Goal: Task Accomplishment & Management: Manage account settings

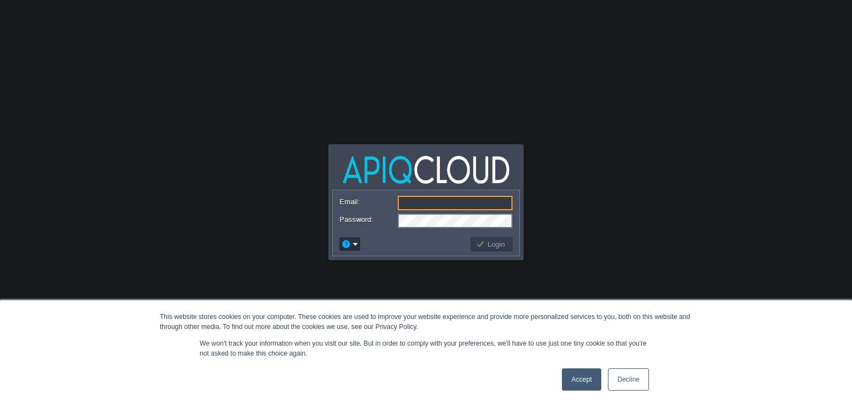
type input "[EMAIL_ADDRESS][PERSON_NAME][DOMAIN_NAME]"
click at [496, 242] on button "Login" at bounding box center [492, 244] width 32 height 10
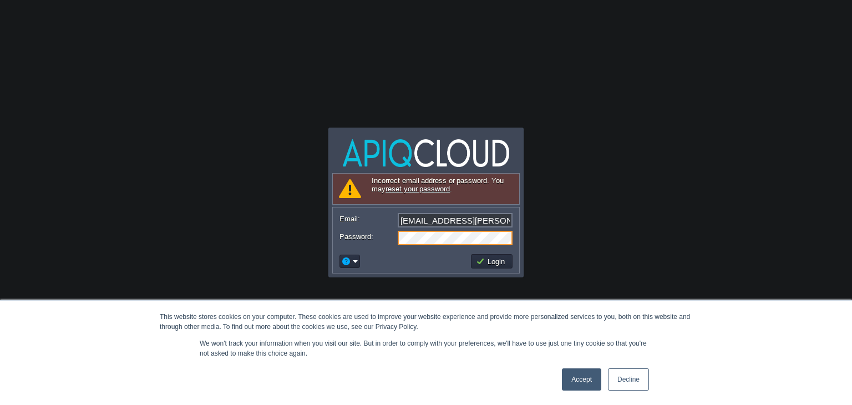
click at [443, 188] on link "reset your password" at bounding box center [418, 189] width 64 height 8
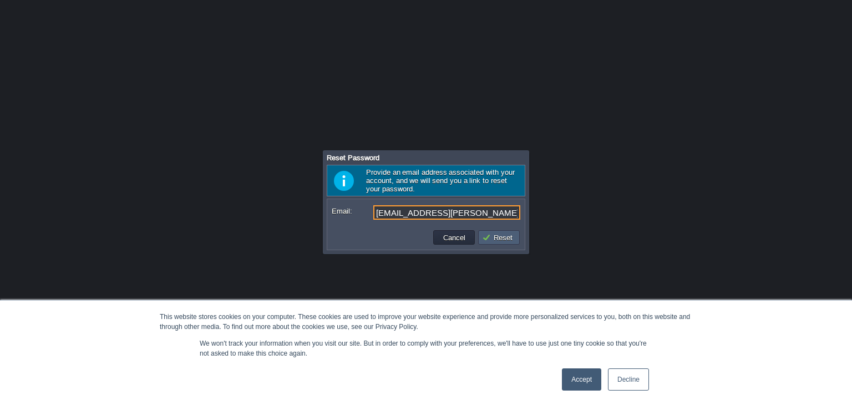
click at [501, 236] on button "Reset" at bounding box center [499, 237] width 34 height 10
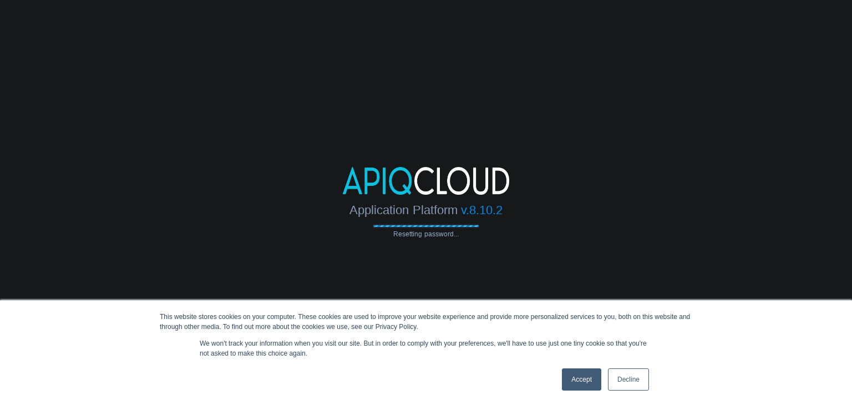
drag, startPoint x: 554, startPoint y: 388, endPoint x: 560, endPoint y: 384, distance: 7.4
click at [555, 388] on div "Accept Decline" at bounding box center [406, 379] width 493 height 29
click at [572, 378] on link "Accept" at bounding box center [581, 379] width 39 height 22
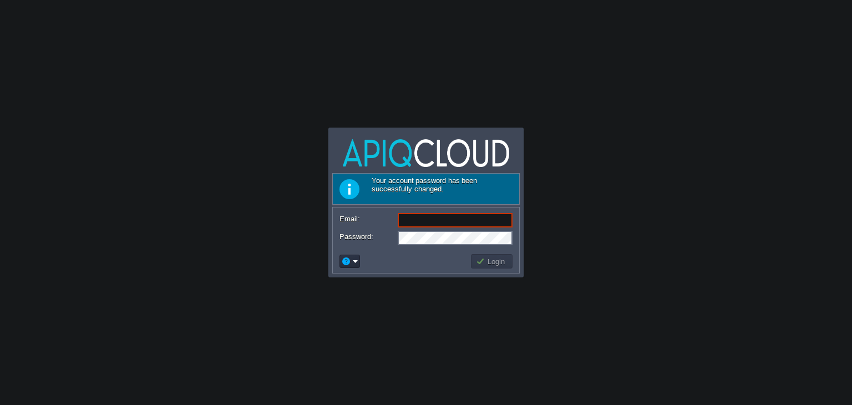
type input "[EMAIL_ADDRESS][PERSON_NAME][DOMAIN_NAME]"
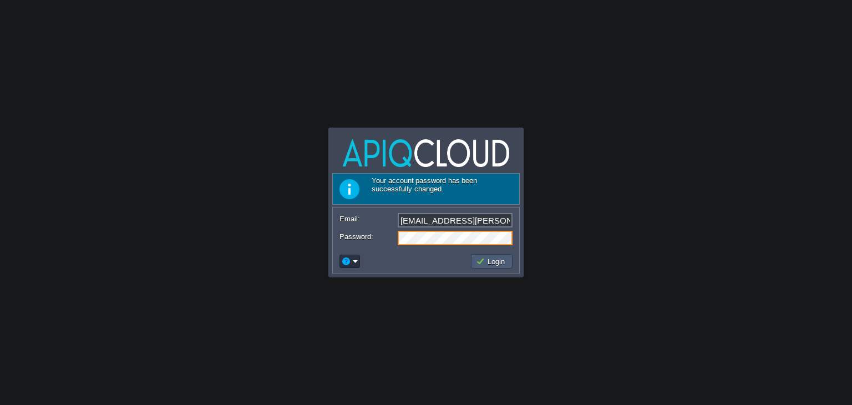
click at [501, 260] on button "Login" at bounding box center [492, 261] width 32 height 10
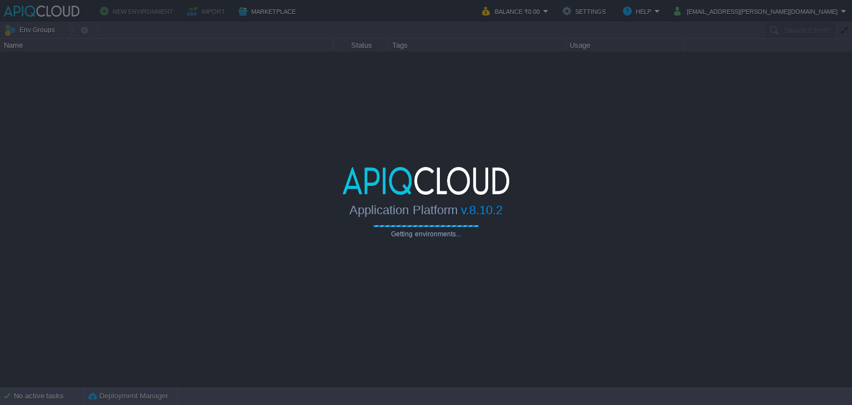
type input "Search (Ctrl+F)"
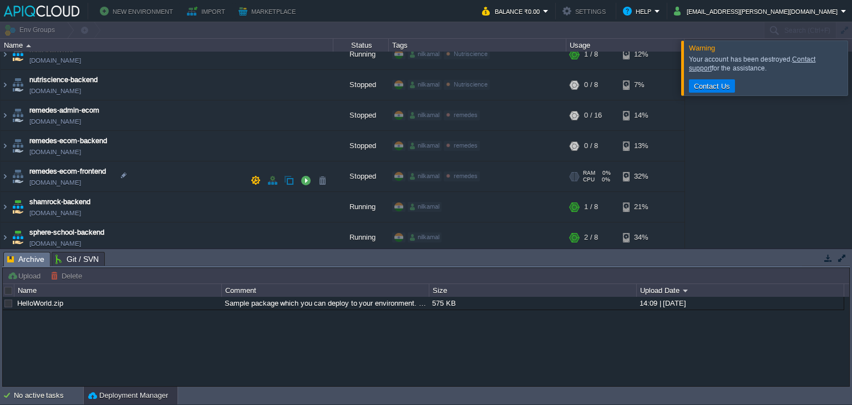
scroll to position [350, 0]
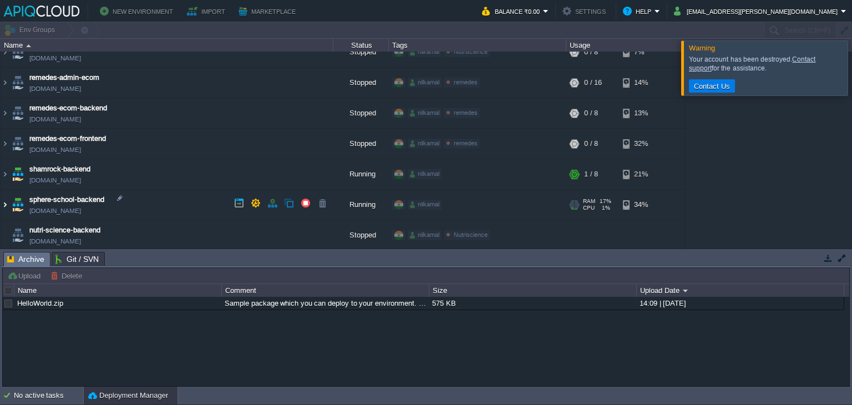
click at [3, 201] on img at bounding box center [5, 205] width 9 height 30
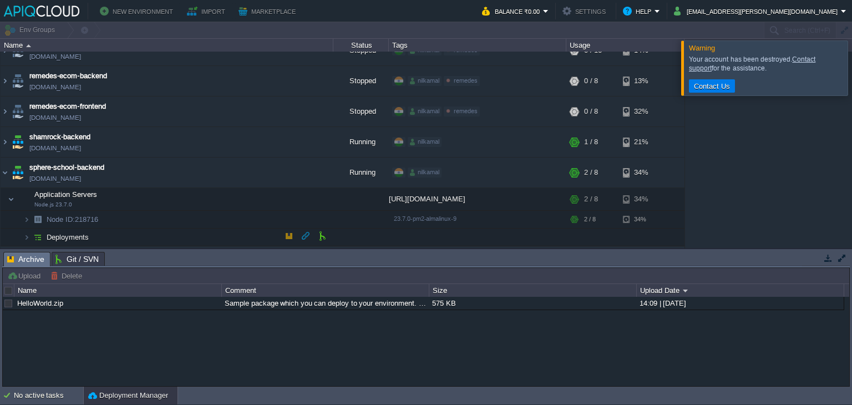
scroll to position [408, 0]
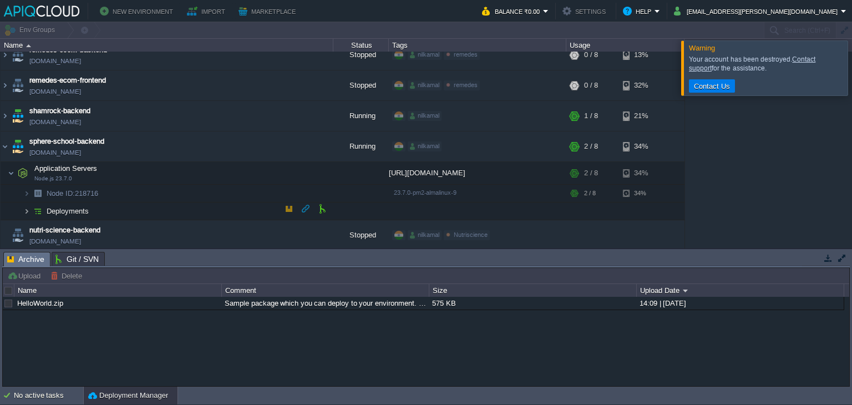
click at [29, 210] on img at bounding box center [26, 210] width 7 height 17
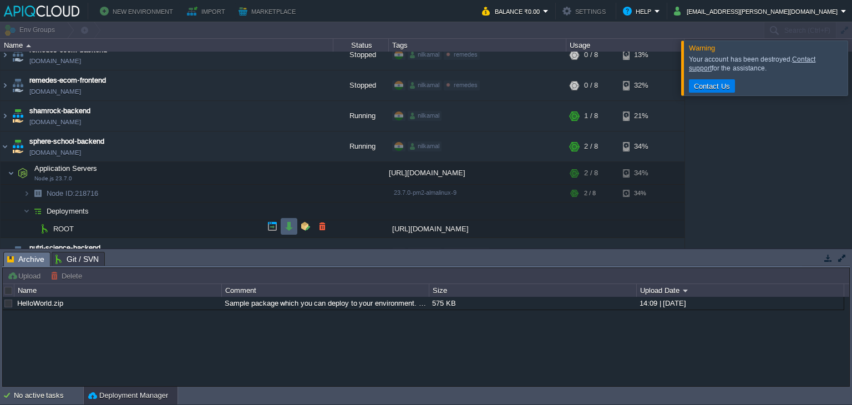
click at [295, 228] on td at bounding box center [289, 226] width 17 height 17
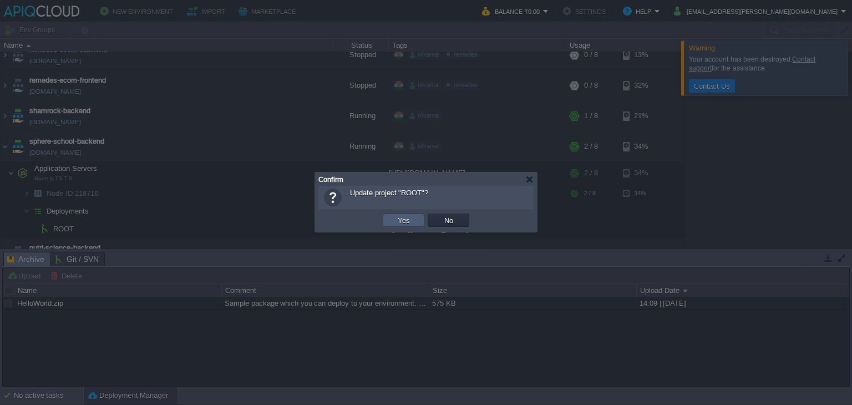
click at [405, 219] on button "Yes" at bounding box center [403, 220] width 19 height 10
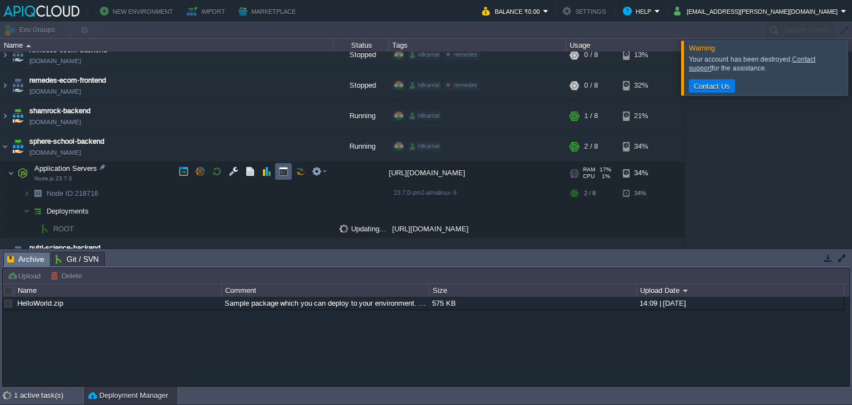
click at [282, 175] on button "button" at bounding box center [283, 171] width 10 height 10
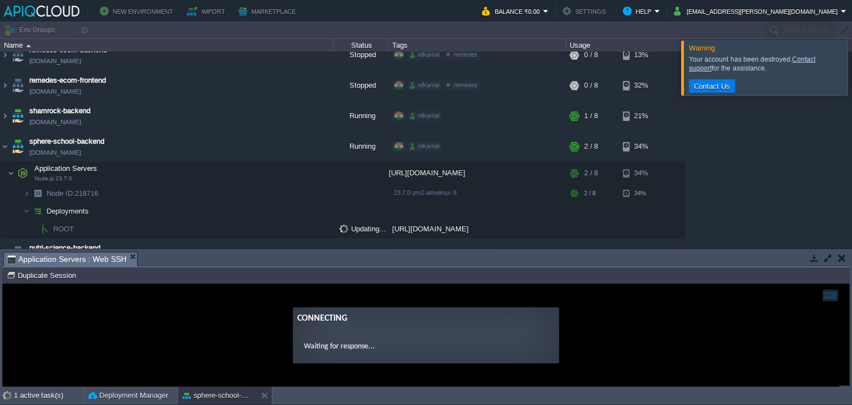
scroll to position [0, 0]
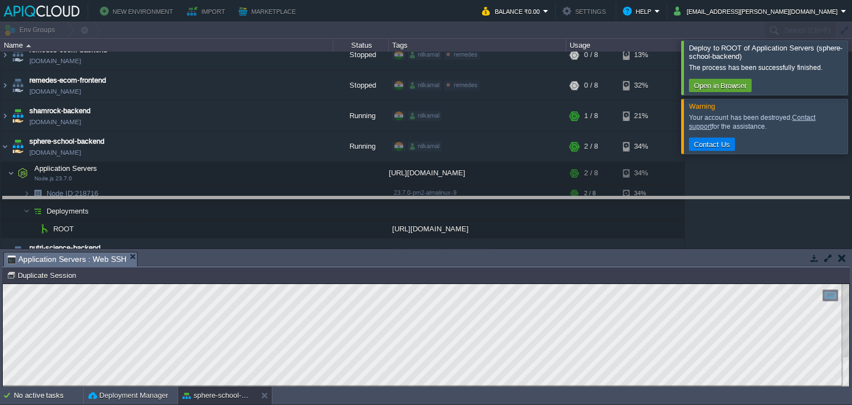
drag, startPoint x: 348, startPoint y: 267, endPoint x: 354, endPoint y: 211, distance: 55.9
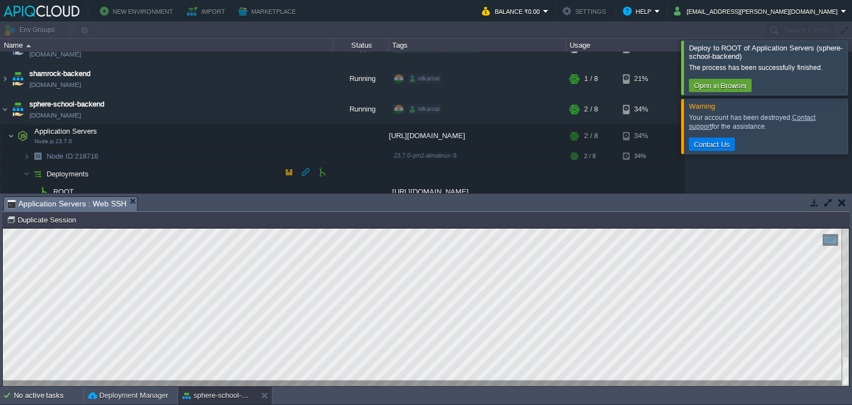
scroll to position [464, 0]
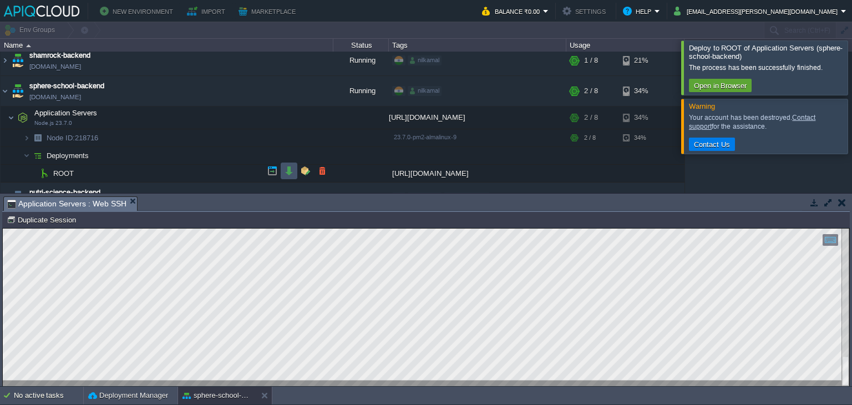
click at [290, 168] on button "button" at bounding box center [289, 171] width 10 height 10
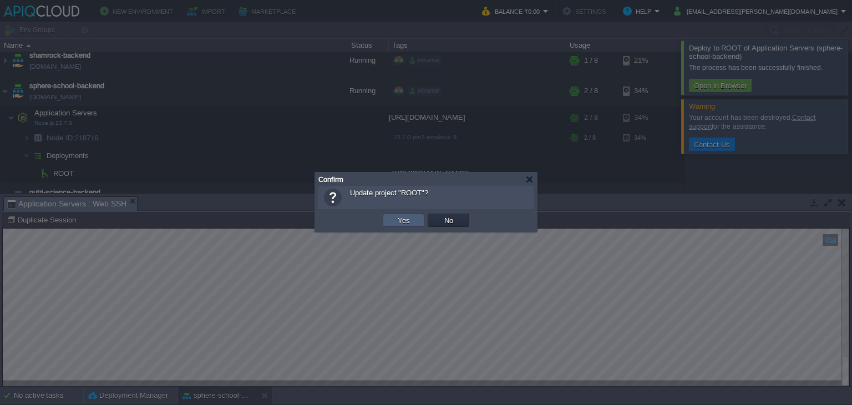
click at [406, 219] on button "Yes" at bounding box center [403, 220] width 19 height 10
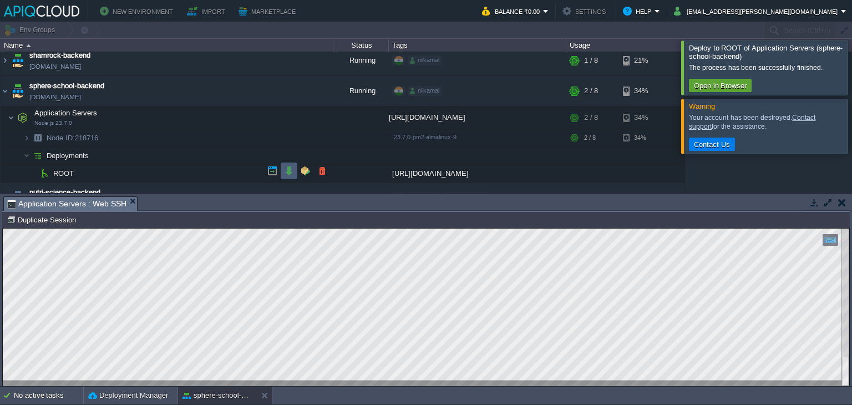
click at [293, 169] on button "button" at bounding box center [289, 171] width 10 height 10
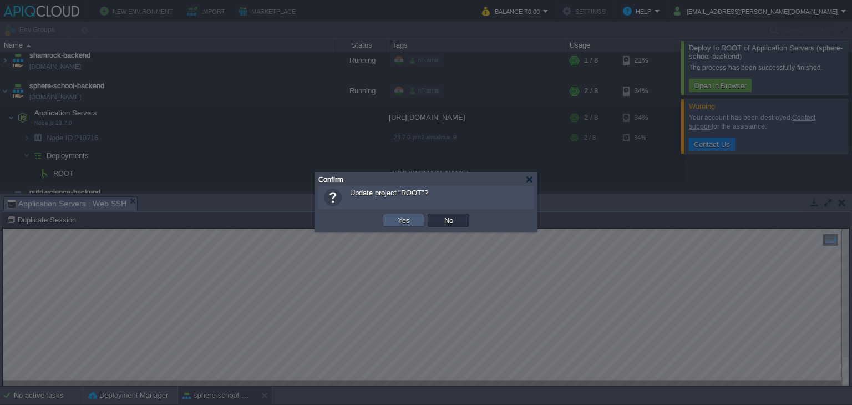
click at [410, 217] on button "Yes" at bounding box center [403, 220] width 19 height 10
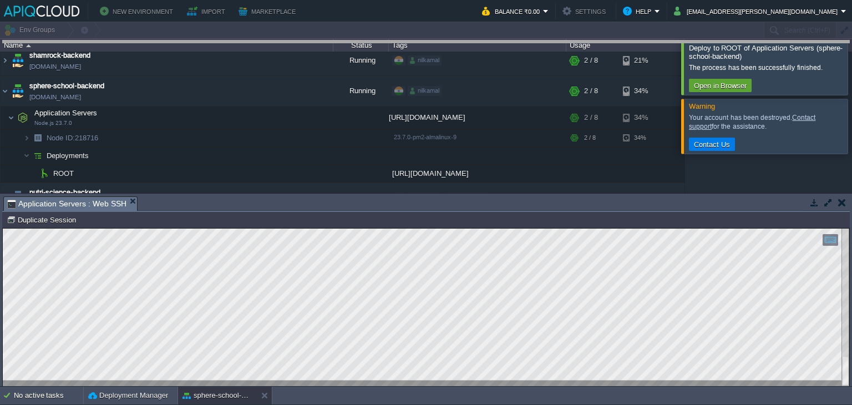
drag, startPoint x: 272, startPoint y: 211, endPoint x: 318, endPoint y: 16, distance: 201.2
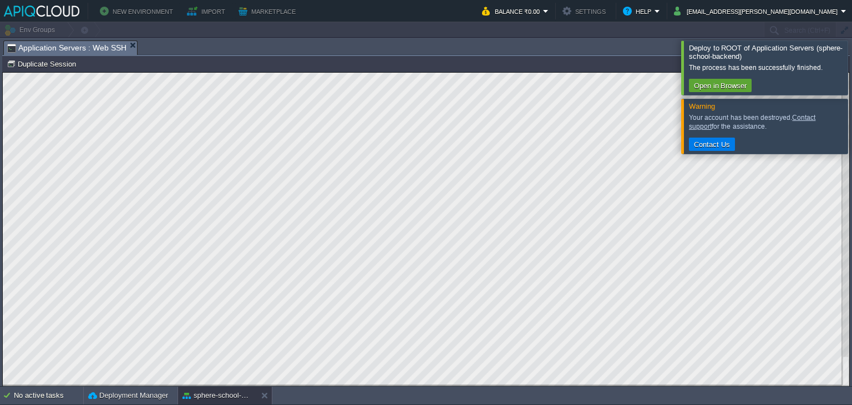
click at [852, 63] on div at bounding box center [865, 67] width 0 height 54
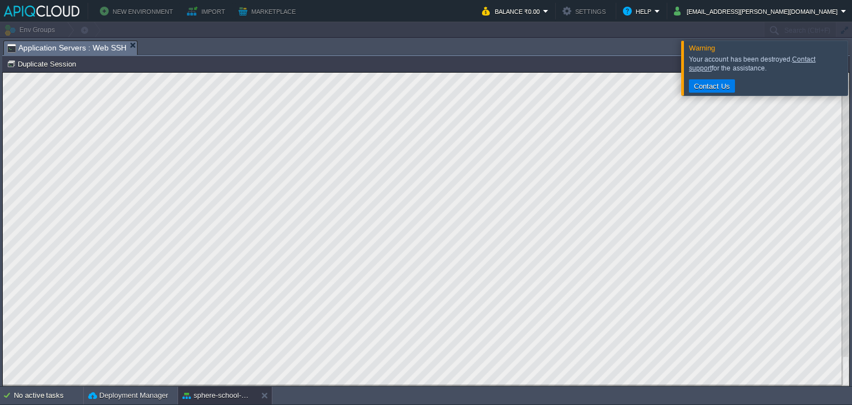
click at [852, 63] on div at bounding box center [865, 67] width 0 height 54
